Goal: Transaction & Acquisition: Purchase product/service

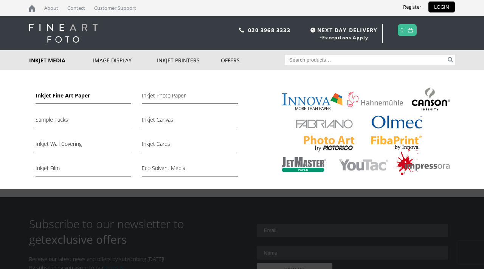
click at [56, 96] on link "Inkjet Fine Art Paper" at bounding box center [84, 97] width 96 height 13
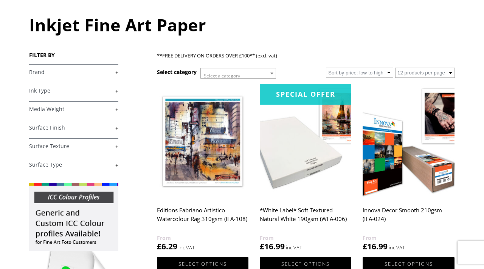
scroll to position [75, 0]
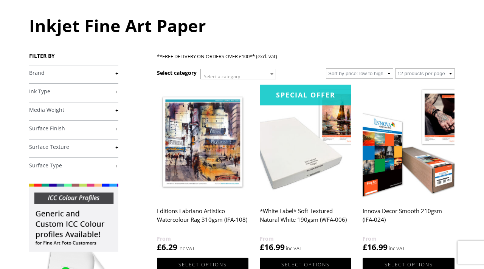
click at [66, 73] on link "+" at bounding box center [73, 73] width 89 height 7
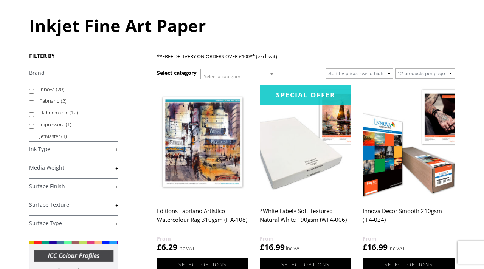
scroll to position [0, 0]
click at [61, 88] on span "(20)" at bounding box center [60, 89] width 8 height 7
click at [34, 89] on input "Innova (20)" at bounding box center [31, 91] width 5 height 5
checkbox input "true"
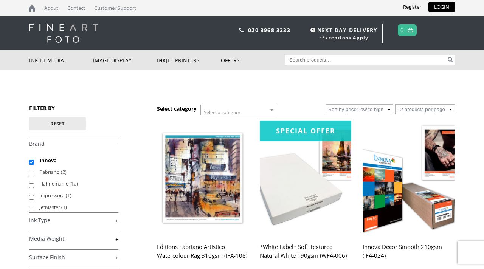
scroll to position [126, 0]
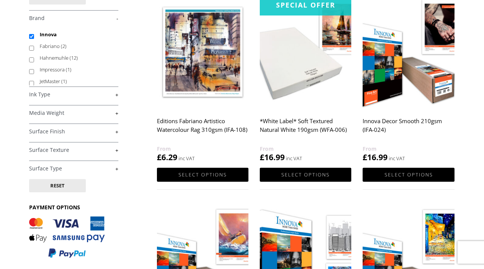
click at [55, 98] on h4 "Ink Type +" at bounding box center [73, 94] width 89 height 15
click at [58, 93] on link "+" at bounding box center [73, 94] width 89 height 7
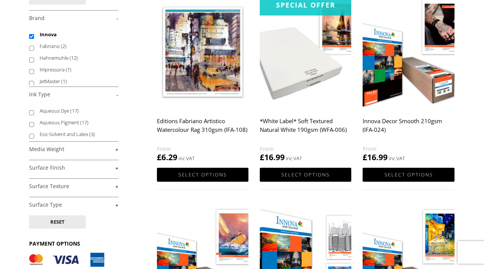
scroll to position [0, 0]
click at [58, 93] on link "-" at bounding box center [73, 94] width 89 height 7
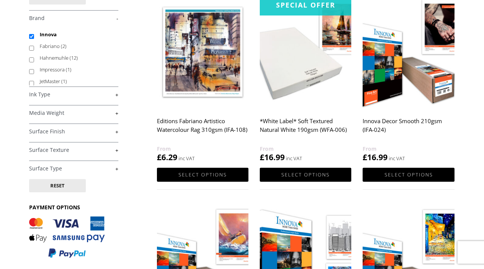
click at [58, 130] on link "+" at bounding box center [73, 131] width 89 height 7
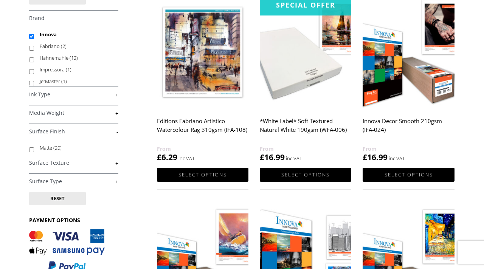
click at [57, 130] on link "-" at bounding box center [73, 131] width 89 height 7
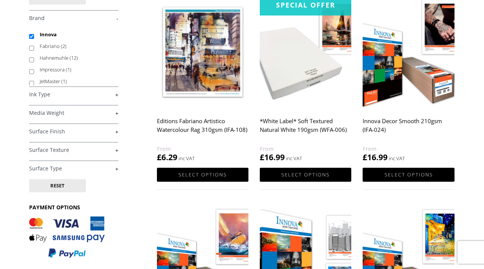
click at [65, 96] on link "+" at bounding box center [73, 94] width 89 height 7
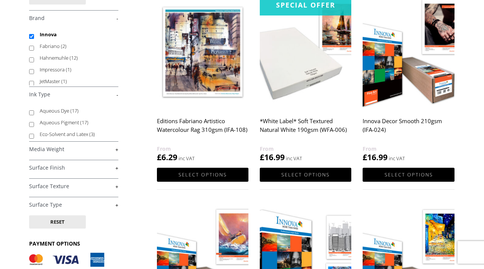
click at [65, 96] on link "-" at bounding box center [73, 94] width 89 height 7
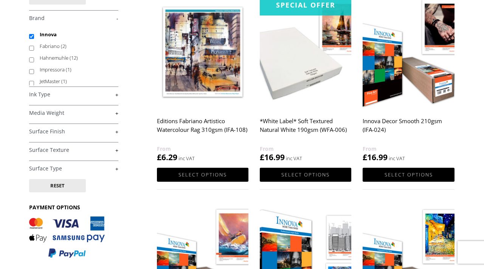
click at [57, 115] on link "+" at bounding box center [73, 113] width 89 height 7
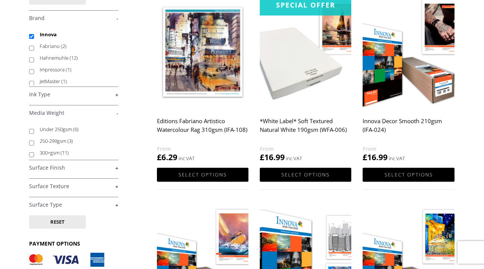
click at [57, 206] on link "+" at bounding box center [73, 205] width 89 height 7
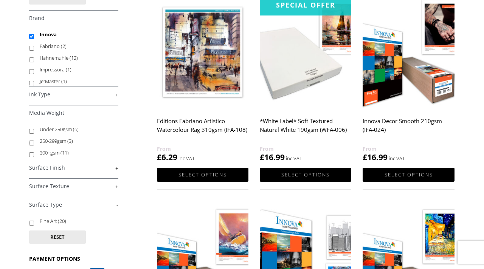
scroll to position [178, 0]
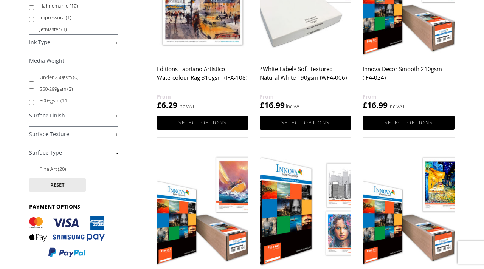
click at [59, 132] on link "+" at bounding box center [73, 134] width 89 height 7
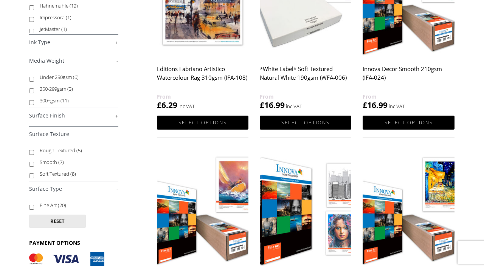
click at [50, 174] on label "Soft Textured (8)" at bounding box center [75, 174] width 71 height 12
click at [34, 174] on input "Soft Textured (8)" at bounding box center [31, 176] width 5 height 5
checkbox input "true"
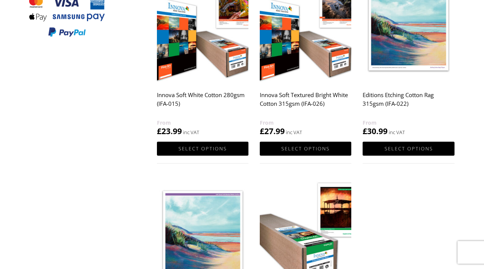
scroll to position [354, 0]
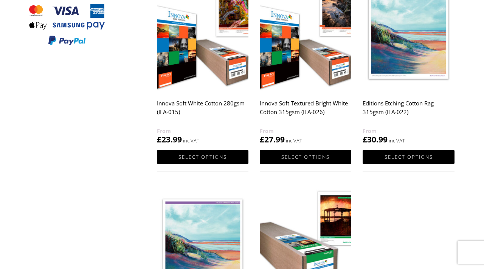
click at [198, 51] on img at bounding box center [202, 34] width 91 height 115
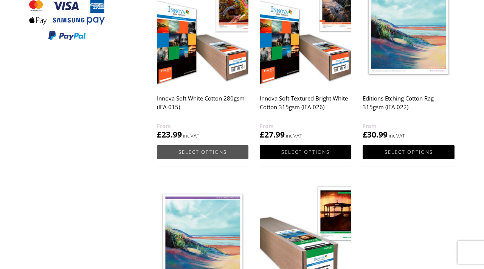
scroll to position [360, 0]
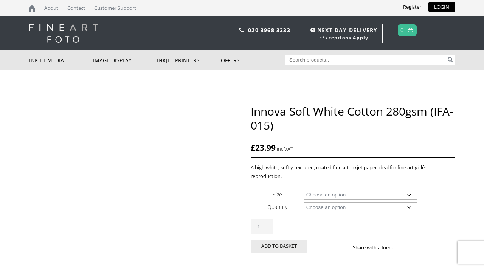
click at [323, 190] on select "Choose an option A4 Sheet A3 Sheet A3+ Sheet A2 Sheet 17" Wide Roll 24" Wide Ro…" at bounding box center [360, 195] width 113 height 10
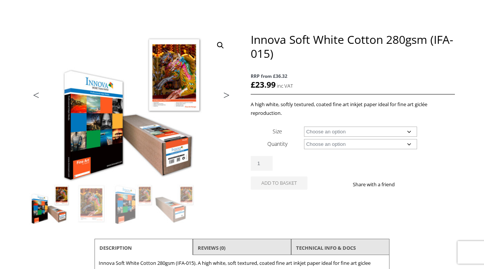
scroll to position [72, 0]
select select "24-wide-roll"
click at [333, 145] on select "Choose an option 15m" at bounding box center [360, 144] width 113 height 10
select select "15m"
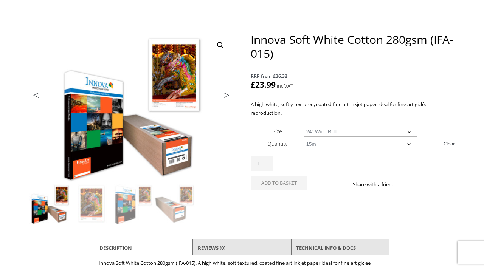
select select "24-wide-roll"
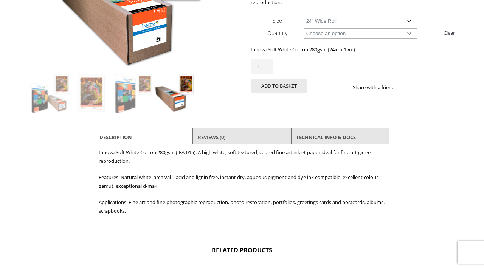
scroll to position [187, 0]
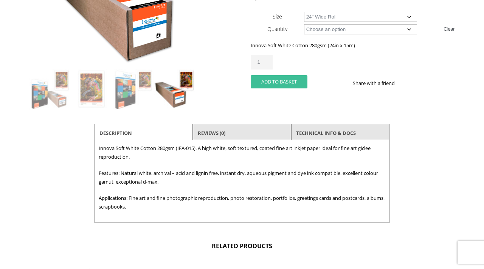
click at [287, 83] on button "Add to basket" at bounding box center [279, 81] width 57 height 13
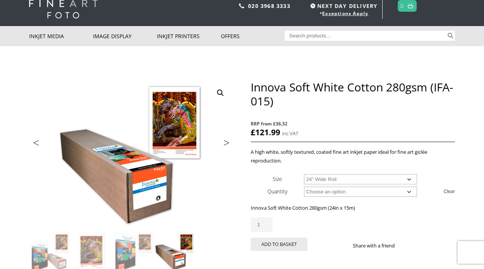
scroll to position [2, 0]
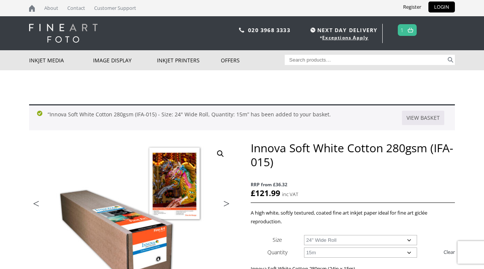
scroll to position [0, 0]
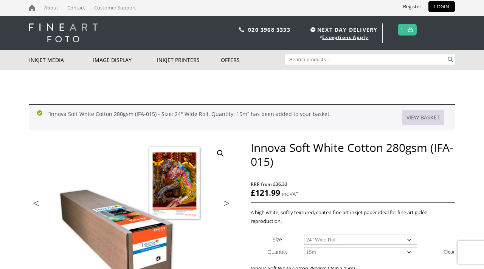
click at [418, 117] on link "View basket" at bounding box center [423, 117] width 42 height 14
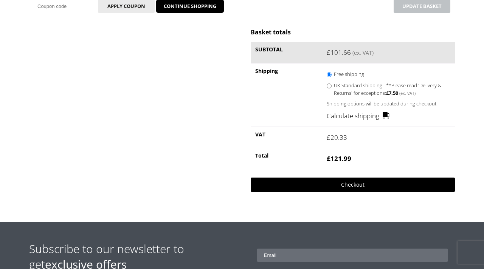
click at [355, 181] on link "Checkout" at bounding box center [353, 185] width 204 height 14
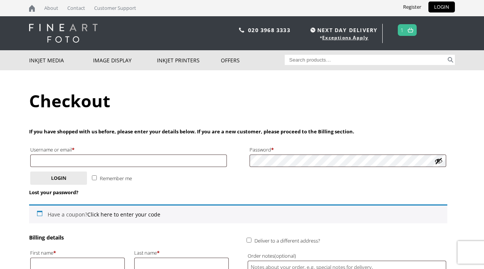
scroll to position [82, 0]
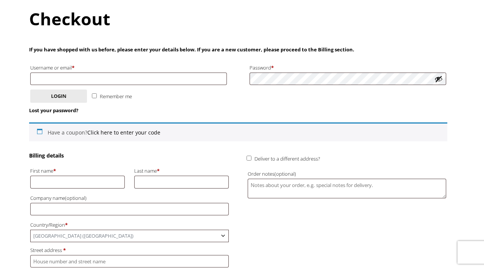
type input "samwoodart@outlook.com"
type input "Sam"
type input "Wood"
type input "[PERSON_NAME] Art"
type input "[STREET_ADDRESS][PERSON_NAME]"
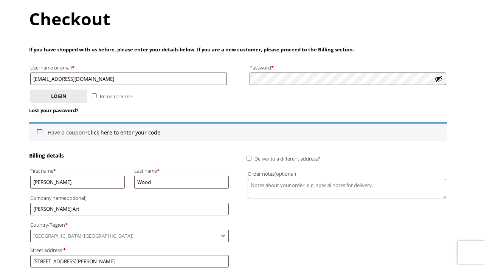
type input "The Biscuit Factory Gallery"
type input "[GEOGRAPHIC_DATA]"
type input "Tyne and Wear"
type input "NE2 1AN"
type input "+447847450191"
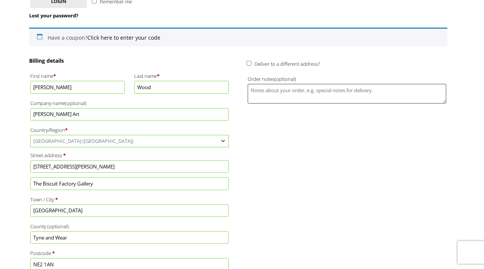
scroll to position [185, 0]
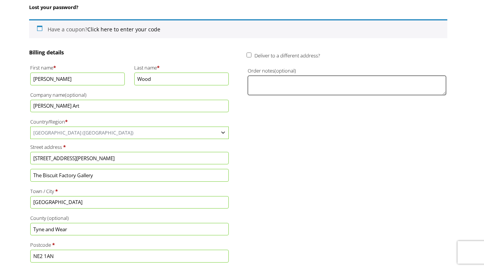
click at [264, 79] on textarea "Order notes (optional)" at bounding box center [347, 85] width 199 height 19
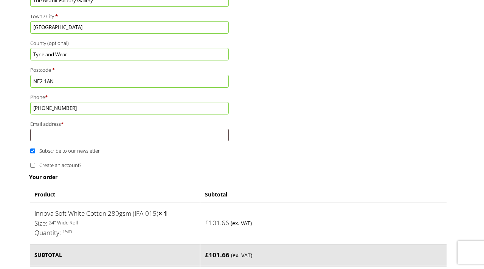
scroll to position [359, 0]
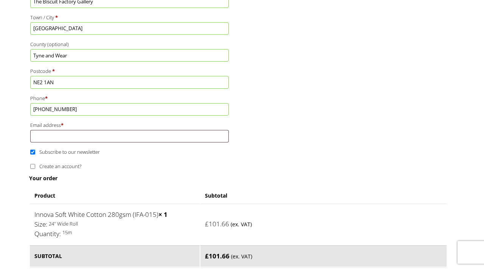
type textarea "Leave with reception please."
click at [161, 136] on input "Email address *" at bounding box center [129, 136] width 199 height 12
type input "[EMAIL_ADDRESS][DOMAIN_NAME]"
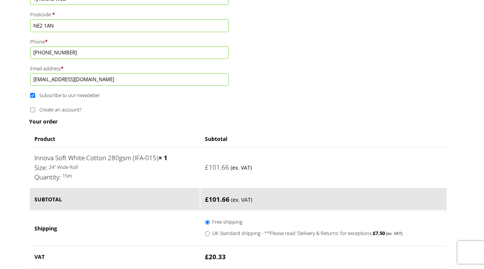
scroll to position [418, 0]
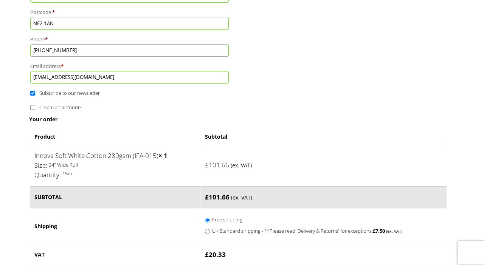
click at [34, 92] on input "Subscribe to our newsletter" at bounding box center [32, 93] width 5 height 5
checkbox input "false"
click at [33, 104] on label "Create an account?" at bounding box center [55, 107] width 51 height 7
click at [33, 105] on input "Create an account?" at bounding box center [32, 107] width 5 height 5
checkbox input "true"
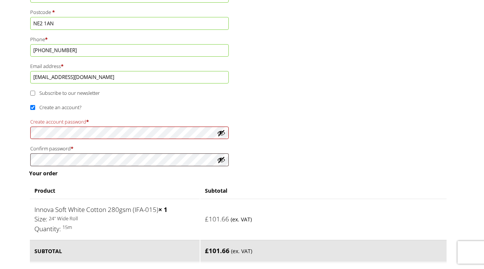
scroll to position [502, 0]
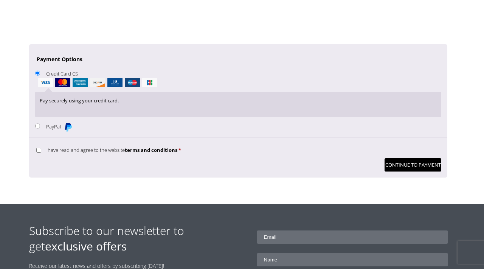
scroll to position [800, 0]
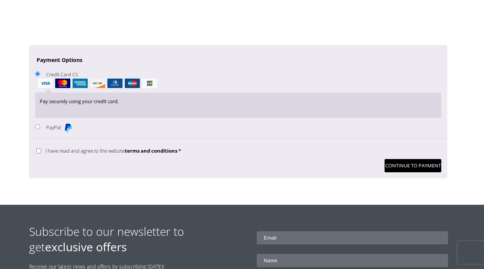
click at [40, 151] on input "I have read and agree to the website terms and conditions *" at bounding box center [38, 151] width 5 height 5
checkbox input "true"
click at [416, 166] on button "Continue to Payment" at bounding box center [413, 165] width 57 height 13
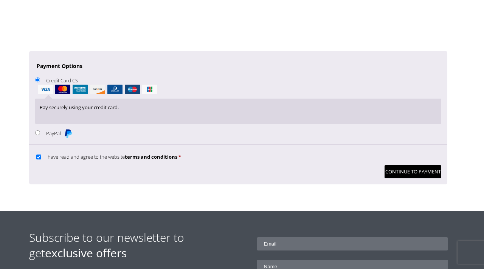
scroll to position [807, 0]
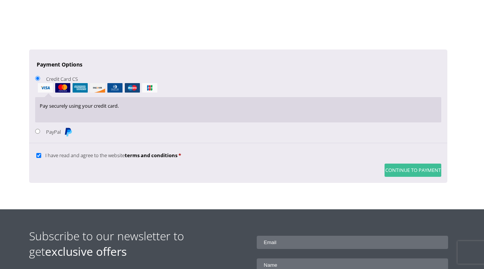
click at [406, 167] on button "Continue to Payment" at bounding box center [413, 170] width 57 height 13
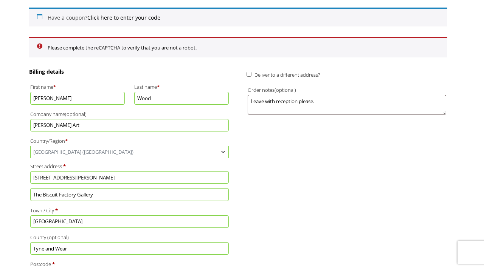
scroll to position [196, 0]
click at [188, 153] on span "[GEOGRAPHIC_DATA] ([GEOGRAPHIC_DATA])" at bounding box center [130, 153] width 198 height 12
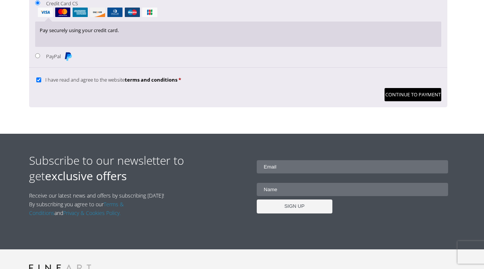
scroll to position [861, 0]
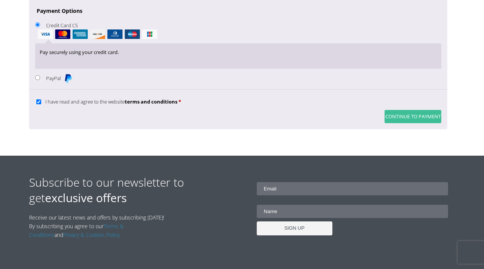
click at [409, 121] on button "Continue to Payment" at bounding box center [413, 116] width 57 height 13
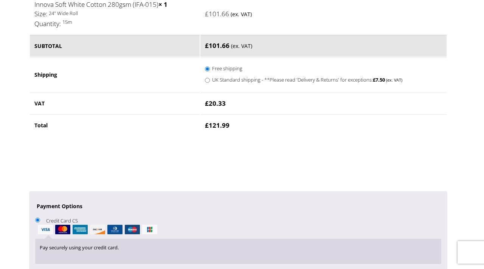
scroll to position [806, 0]
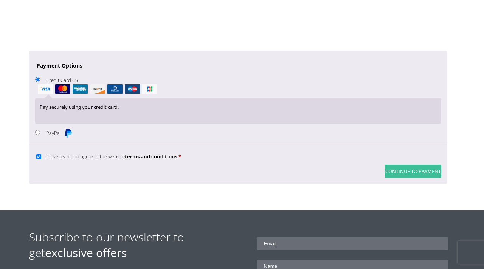
click at [406, 173] on button "Continue to Payment" at bounding box center [413, 171] width 57 height 13
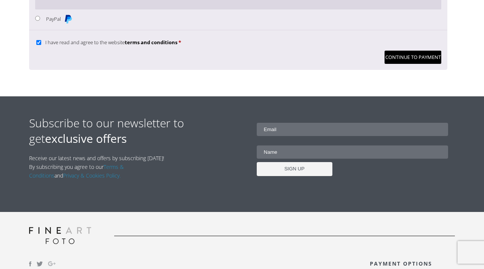
scroll to position [914, 0]
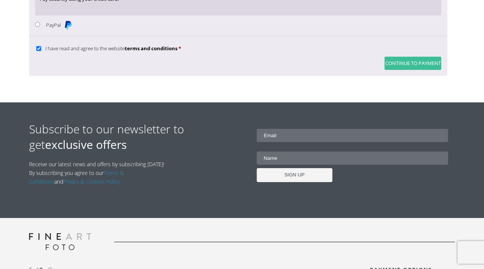
click at [422, 60] on button "Continue to Payment" at bounding box center [413, 63] width 57 height 13
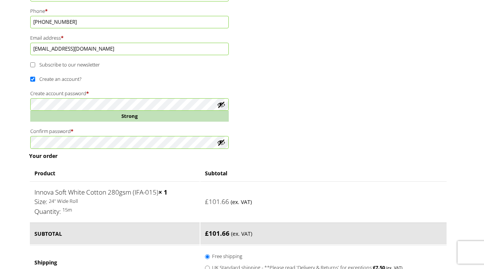
scroll to position [478, 0]
click at [34, 79] on input "Create an account?" at bounding box center [32, 78] width 5 height 5
checkbox input "false"
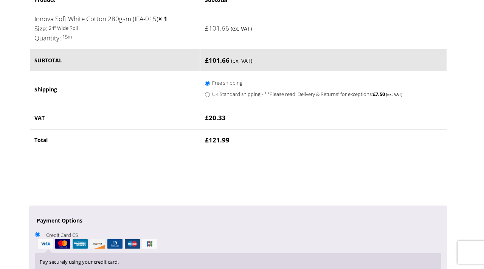
scroll to position [586, 0]
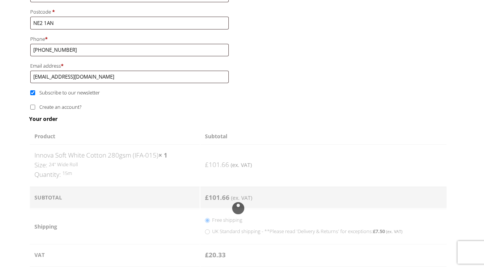
scroll to position [418, 0]
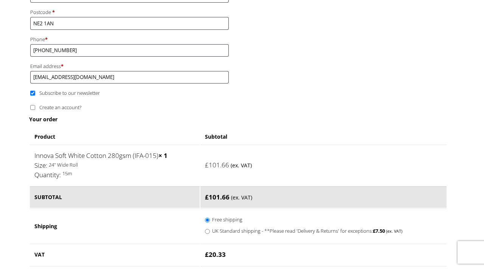
type input "[EMAIL_ADDRESS][DOMAIN_NAME]"
click at [77, 94] on span "Subscribe to our newsletter" at bounding box center [69, 93] width 60 height 7
click at [35, 94] on input "Subscribe to our newsletter" at bounding box center [32, 93] width 5 height 5
checkbox input "false"
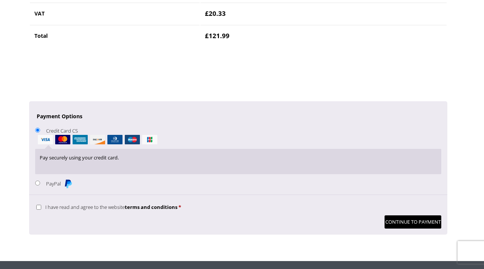
scroll to position [666, 0]
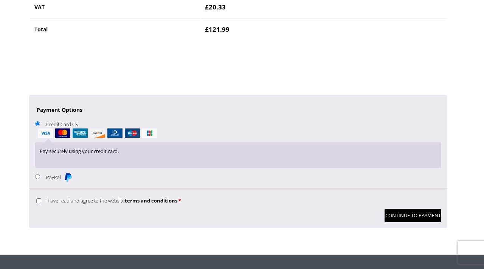
click at [82, 204] on span "I have read and agree to the website terms and conditions" at bounding box center [111, 200] width 132 height 7
click at [41, 203] on input "I have read and agree to the website terms and conditions *" at bounding box center [38, 201] width 5 height 5
checkbox input "true"
click at [423, 216] on button "Continue to Payment" at bounding box center [413, 215] width 57 height 13
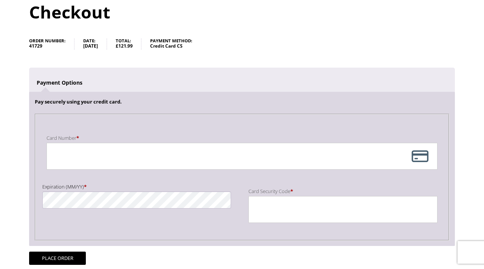
click at [415, 160] on div "Payment Info" at bounding box center [242, 156] width 391 height 27
click at [257, 124] on div "Card Number * Expiration (MM/YY) * Card Security Code *" at bounding box center [242, 177] width 402 height 114
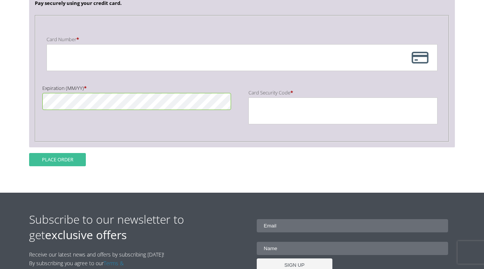
click at [74, 163] on button "Place order" at bounding box center [57, 159] width 57 height 13
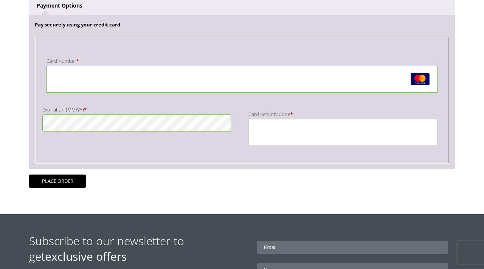
scroll to position [215, 0]
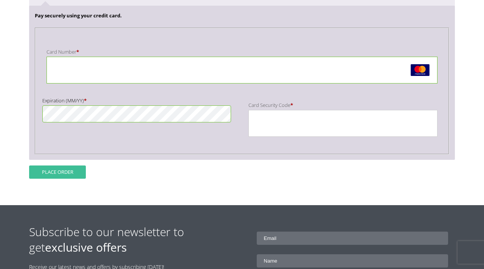
click at [67, 176] on button "Place order" at bounding box center [57, 172] width 57 height 13
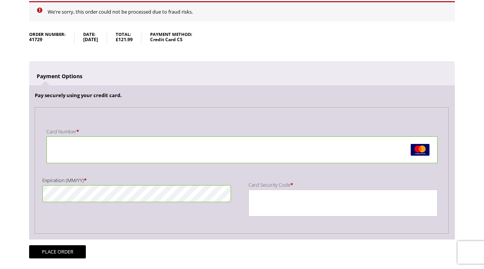
scroll to position [126, 0]
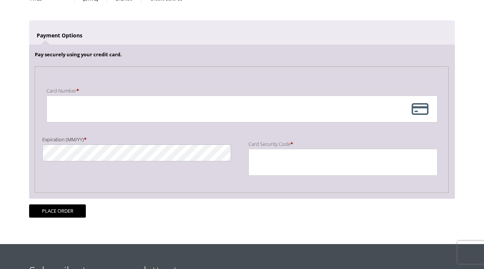
scroll to position [136, 0]
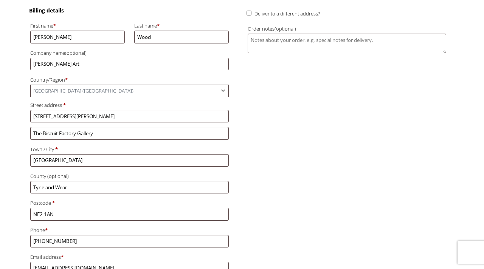
scroll to position [247, 0]
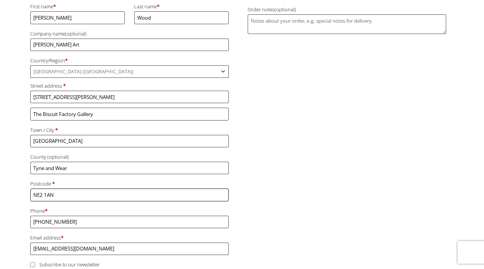
click at [42, 197] on input "NE2 1AN" at bounding box center [129, 195] width 199 height 12
click at [47, 195] on input "NE2 1AN" at bounding box center [129, 195] width 199 height 12
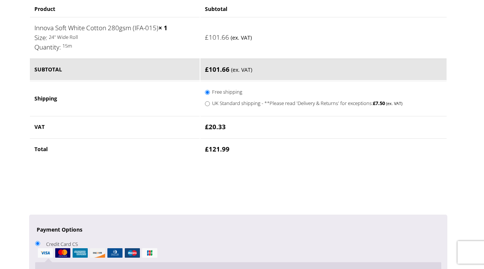
scroll to position [548, 0]
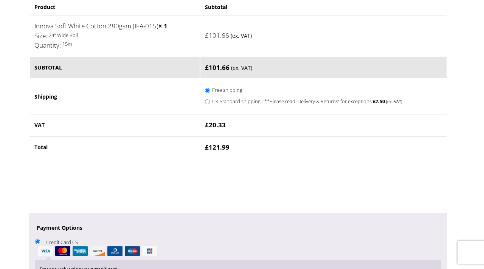
type input "NE21AN"
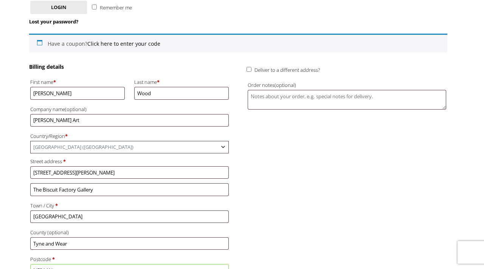
scroll to position [169, 0]
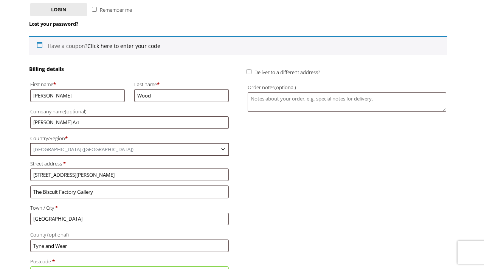
click at [251, 71] on label "Deliver to a different address?" at bounding box center [283, 72] width 73 height 7
click at [251, 71] on input "Deliver to a different address?" at bounding box center [249, 71] width 5 height 5
checkbox input "true"
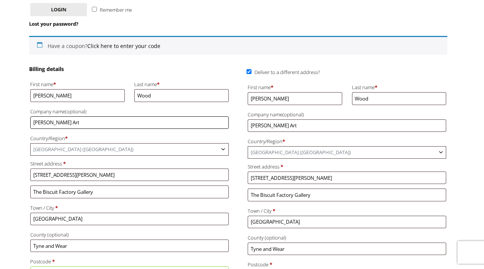
click at [110, 118] on input "[PERSON_NAME] Art" at bounding box center [129, 122] width 199 height 12
click at [107, 175] on input "[STREET_ADDRESS][PERSON_NAME]" at bounding box center [129, 175] width 199 height 12
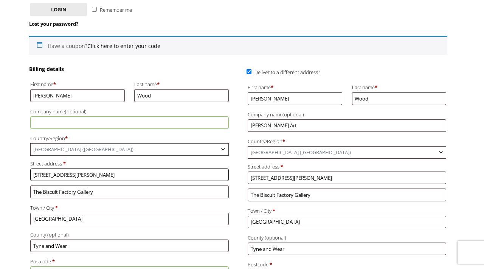
click at [107, 175] on input "[STREET_ADDRESS][PERSON_NAME]" at bounding box center [129, 175] width 199 height 12
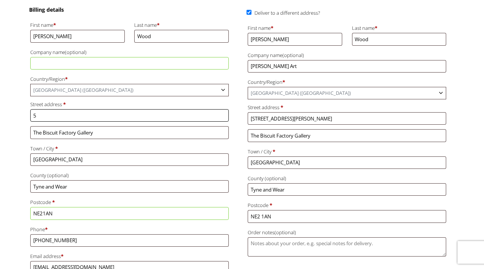
scroll to position [239, 0]
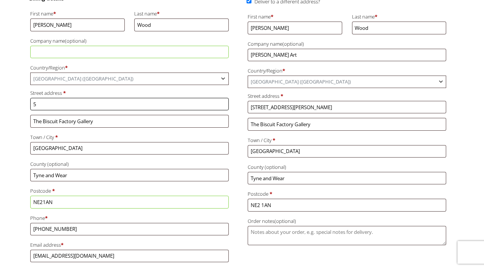
type input "5"
click at [59, 125] on input "The Biscuit Factory Gallery" at bounding box center [129, 121] width 199 height 12
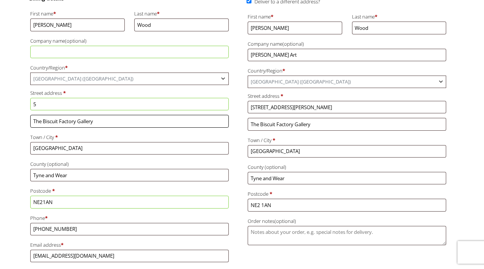
click at [59, 125] on input "The Biscuit Factory Gallery" at bounding box center [129, 121] width 199 height 12
click at [67, 105] on input "5" at bounding box center [129, 104] width 199 height 12
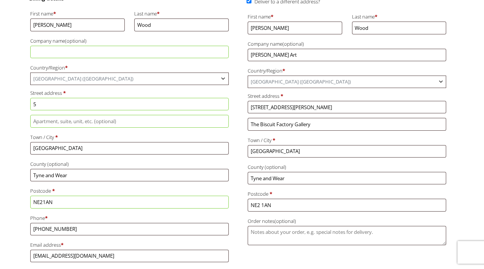
click at [78, 105] on input "5" at bounding box center [129, 104] width 199 height 12
click at [83, 103] on input "5" at bounding box center [129, 104] width 199 height 12
type input "[STREET_ADDRESS]"
type input "sam_hello123@msn.com"
click at [95, 148] on input "[GEOGRAPHIC_DATA]" at bounding box center [129, 148] width 199 height 12
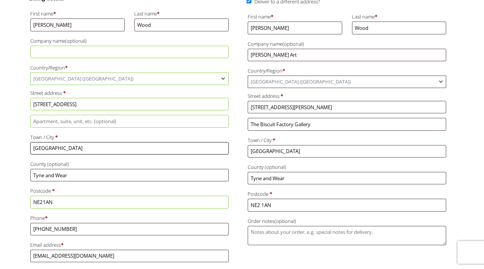
scroll to position [308, 0]
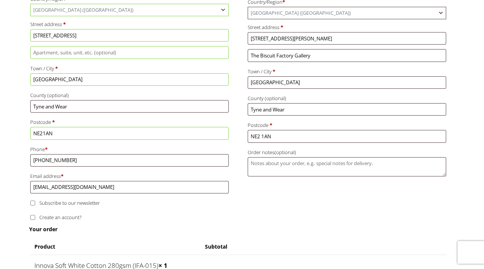
click at [50, 138] on input "NE21AN" at bounding box center [129, 133] width 199 height 12
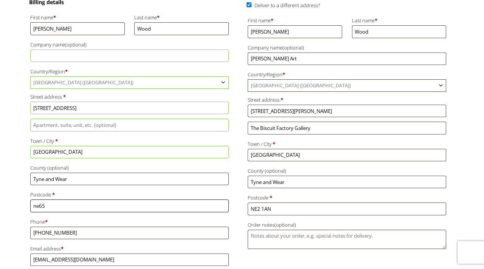
scroll to position [241, 0]
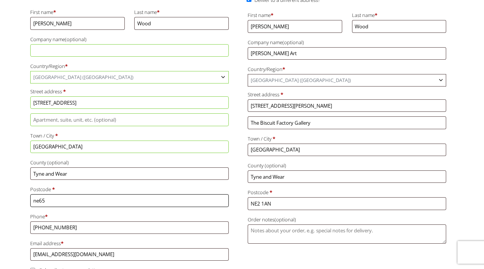
type input "ne65"
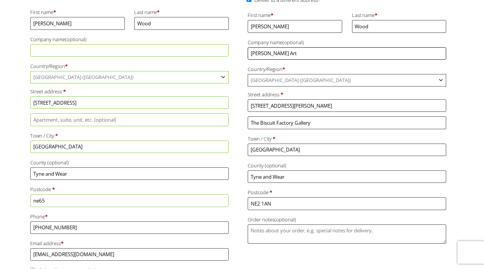
drag, startPoint x: 289, startPoint y: 55, endPoint x: 274, endPoint y: 52, distance: 15.8
click at [274, 52] on input "[PERSON_NAME] Art" at bounding box center [347, 53] width 199 height 12
click at [261, 80] on span "[GEOGRAPHIC_DATA] ([GEOGRAPHIC_DATA])" at bounding box center [347, 80] width 198 height 12
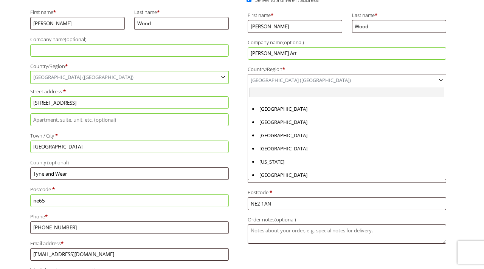
scroll to position [3057, 0]
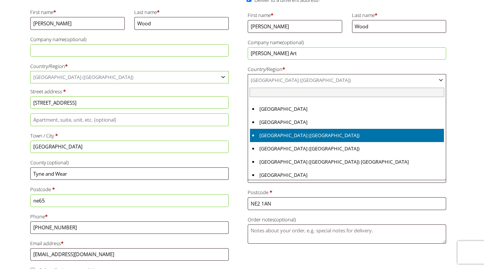
click at [252, 77] on span "[GEOGRAPHIC_DATA] ([GEOGRAPHIC_DATA])" at bounding box center [347, 80] width 198 height 12
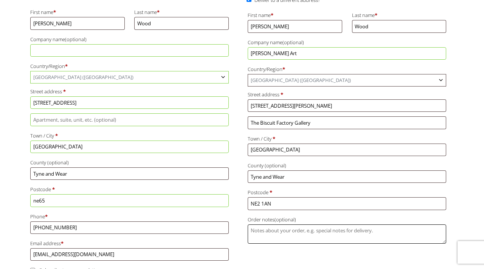
click at [275, 230] on textarea "Order notes (optional)" at bounding box center [347, 234] width 199 height 19
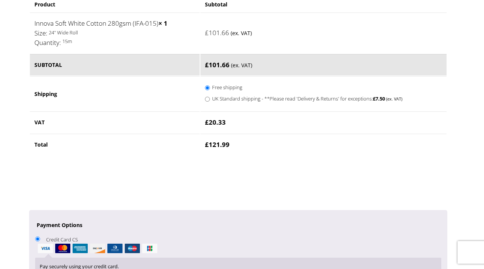
scroll to position [563, 0]
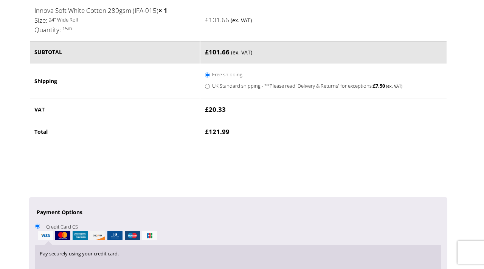
type textarea "Please leave with reception."
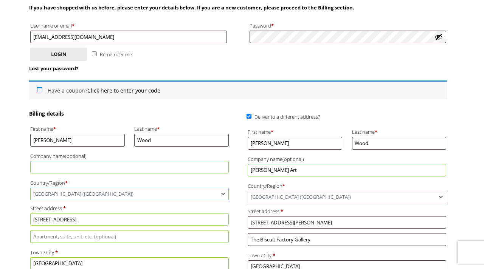
scroll to position [206, 0]
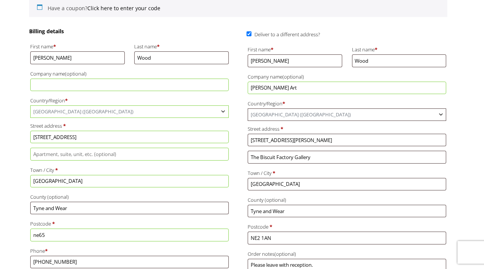
click at [294, 117] on span "[GEOGRAPHIC_DATA] ([GEOGRAPHIC_DATA])" at bounding box center [347, 115] width 198 height 12
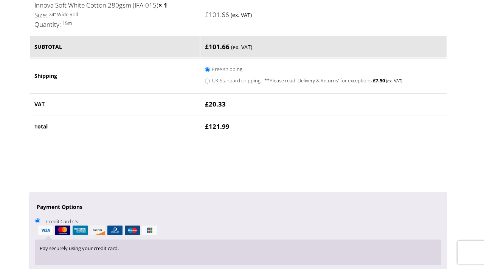
scroll to position [579, 0]
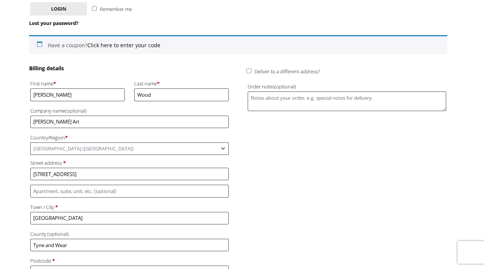
click at [39, 125] on input "[PERSON_NAME] Art" at bounding box center [129, 122] width 199 height 12
click at [48, 151] on span "[GEOGRAPHIC_DATA] ([GEOGRAPHIC_DATA])" at bounding box center [130, 149] width 198 height 12
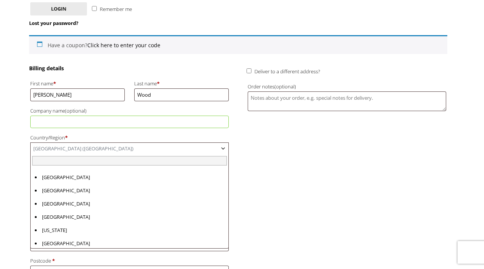
scroll to position [3057, 0]
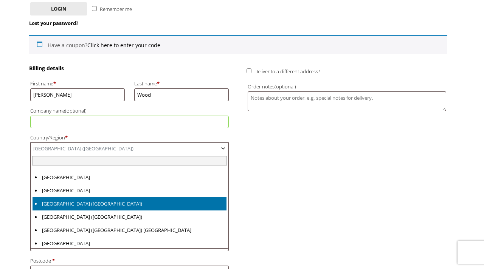
click at [257, 78] on div "Deliver to a different address? First name * [PERSON_NAME] Last name * [PERSON_…" at bounding box center [347, 73] width 201 height 16
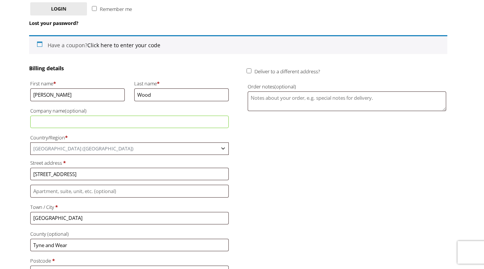
click at [251, 75] on div "Deliver to a different address? First name * [PERSON_NAME] Last name * [PERSON_…" at bounding box center [347, 73] width 201 height 16
click at [247, 70] on input "Deliver to a different address?" at bounding box center [249, 70] width 5 height 5
checkbox input "true"
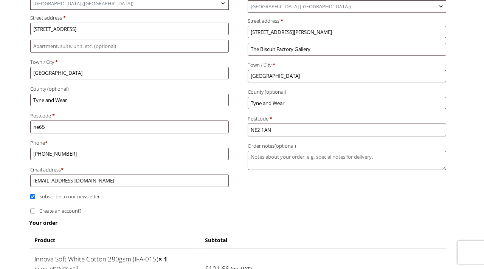
scroll to position [314, 0]
click at [56, 131] on input "ne65" at bounding box center [129, 127] width 199 height 12
type input "NE65YH"
type input "[PERSON_NAME]"
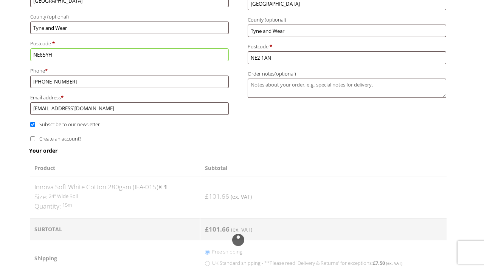
scroll to position [387, 0]
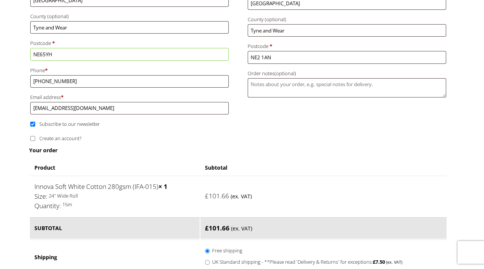
click at [32, 123] on input "Subscribe to our newsletter" at bounding box center [32, 124] width 5 height 5
checkbox input "false"
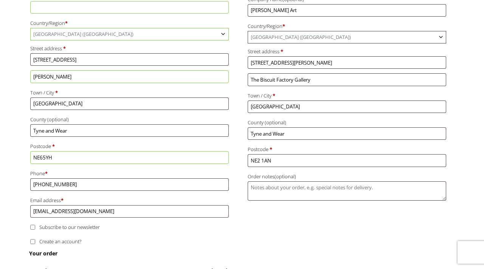
scroll to position [295, 0]
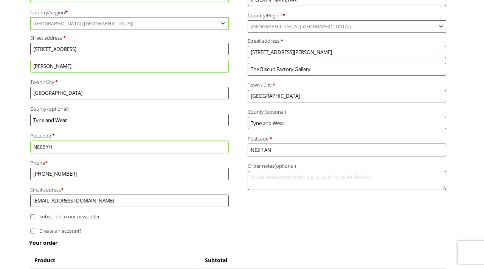
click at [285, 178] on textarea "Order notes (optional)" at bounding box center [347, 180] width 199 height 19
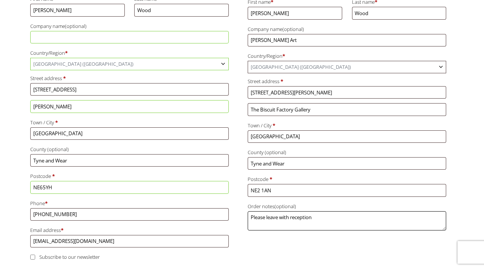
scroll to position [248, 0]
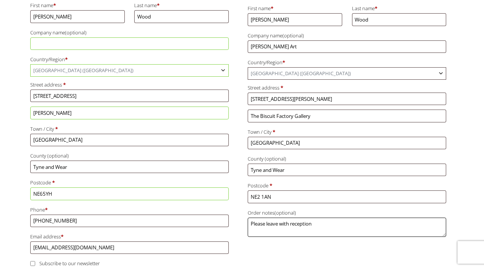
type textarea "Please leave with reception"
click at [263, 189] on label "Postcode *" at bounding box center [347, 186] width 199 height 10
click at [263, 191] on input "NE2 1AN" at bounding box center [347, 197] width 199 height 12
click at [263, 194] on input "NE2 1AN" at bounding box center [347, 197] width 199 height 12
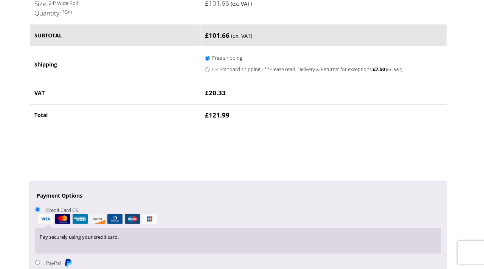
scroll to position [578, 0]
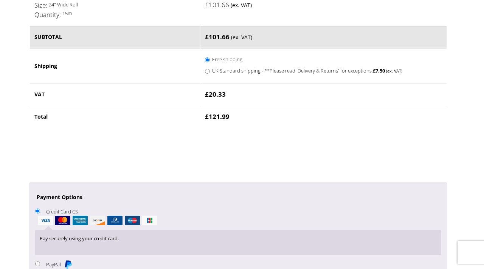
type input "NE21AN"
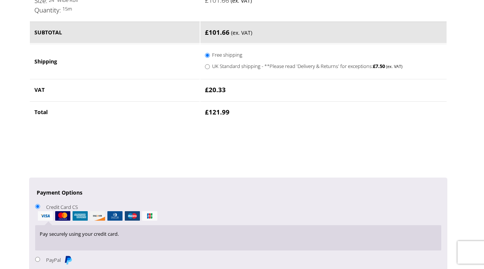
scroll to position [596, 0]
